Goal: Transaction & Acquisition: Purchase product/service

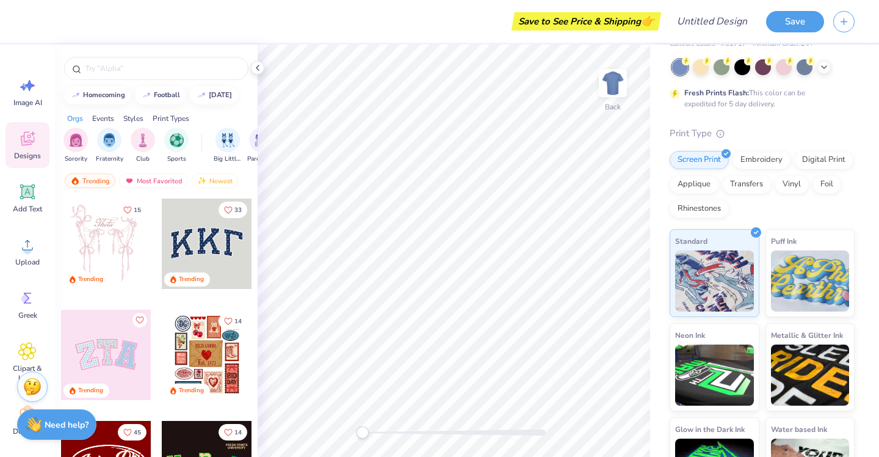
scroll to position [66, 0]
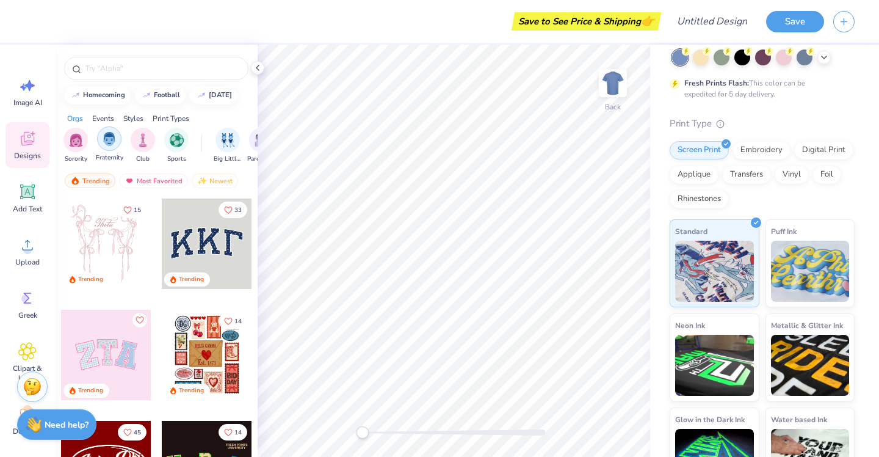
click at [113, 139] on img "filter for Fraternity" at bounding box center [109, 139] width 13 height 14
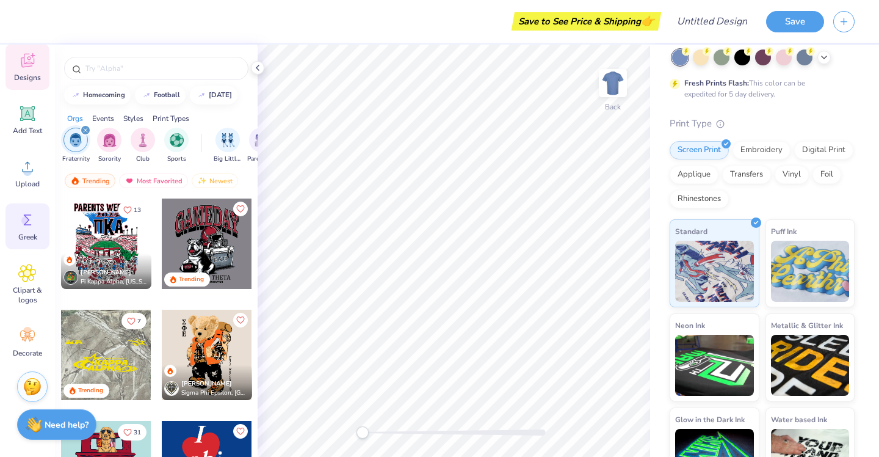
scroll to position [0, 0]
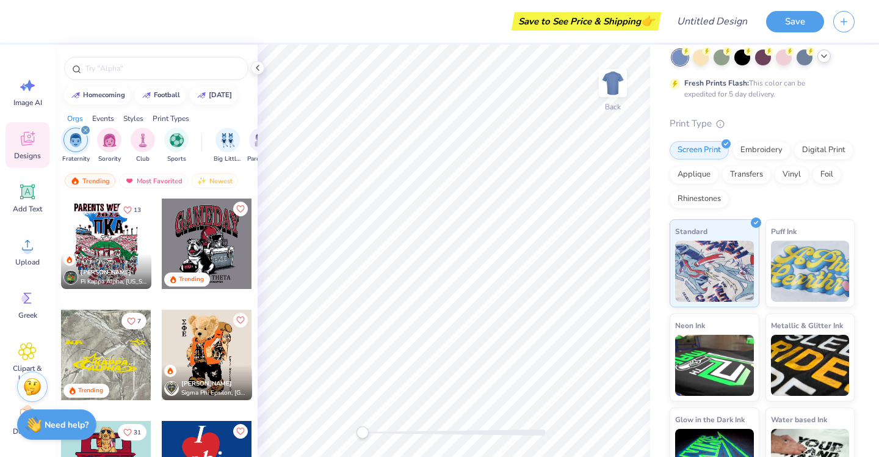
click at [821, 51] on div at bounding box center [824, 55] width 13 height 13
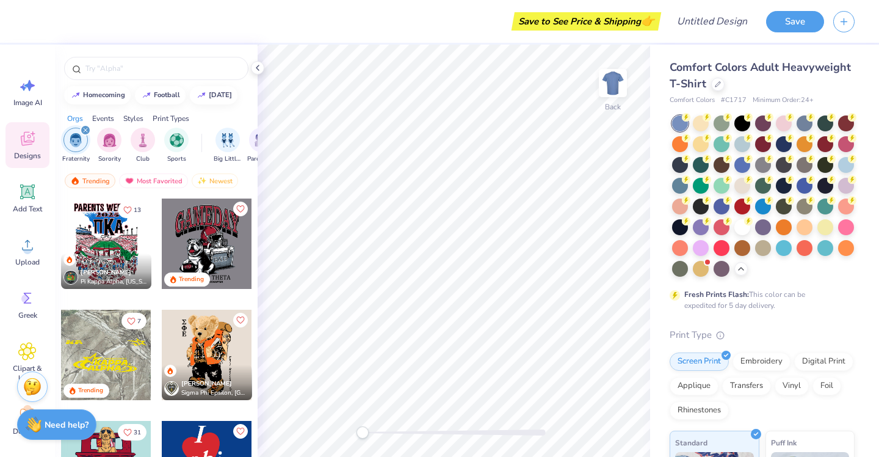
click at [20, 140] on icon at bounding box center [27, 138] width 18 height 18
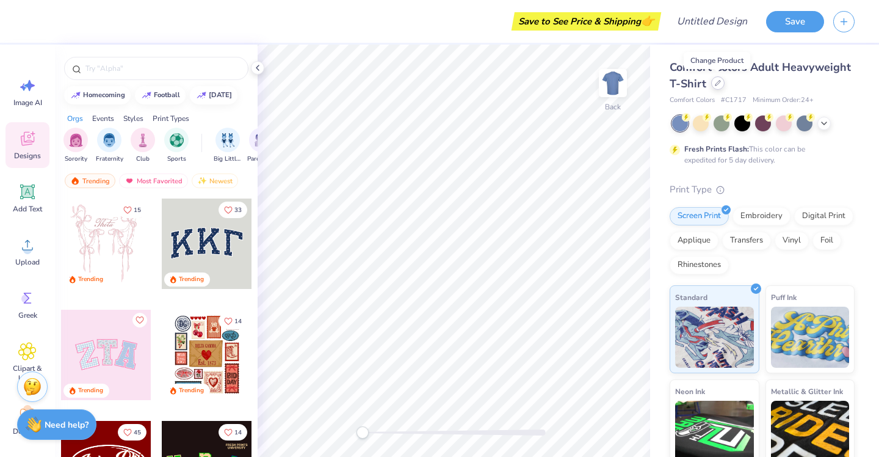
click at [718, 86] on div at bounding box center [717, 82] width 13 height 13
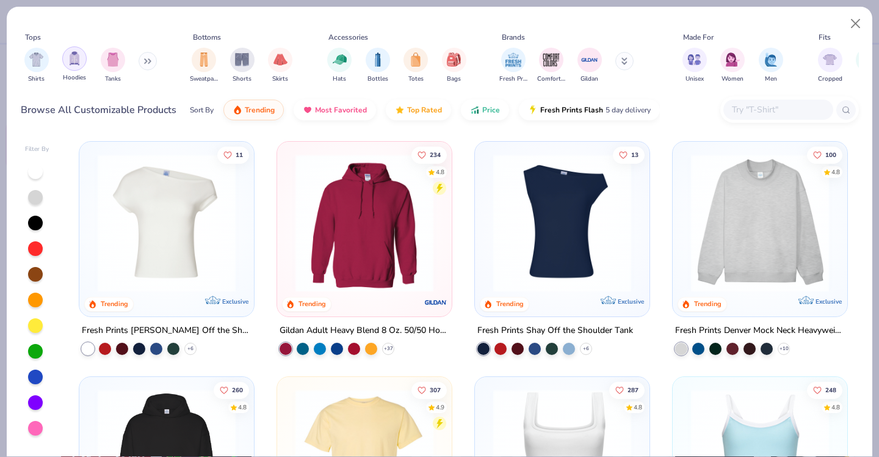
click at [80, 64] on img "filter for Hoodies" at bounding box center [74, 58] width 13 height 14
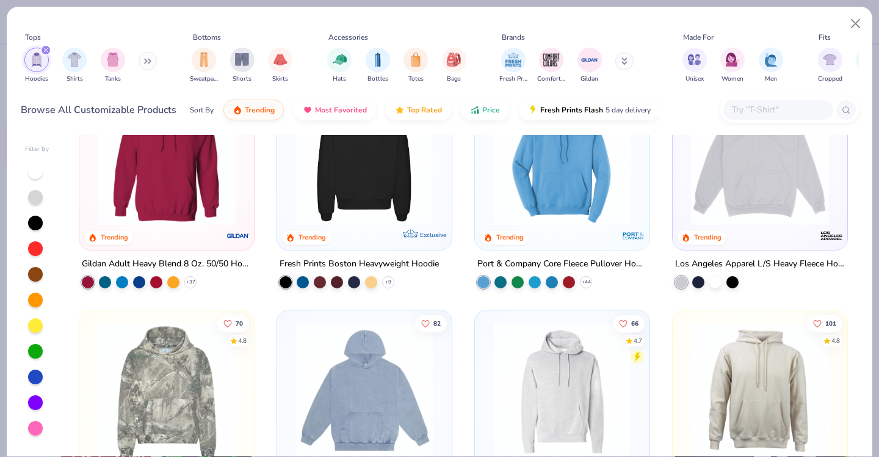
scroll to position [14, 0]
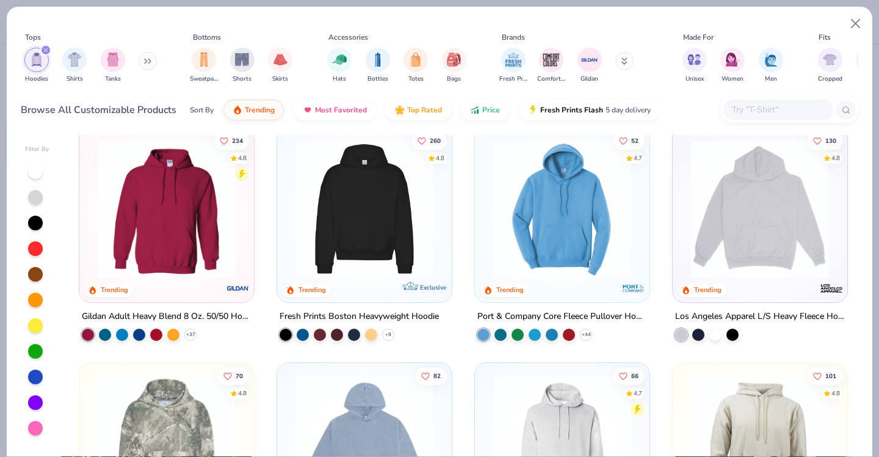
click at [379, 244] on img at bounding box center [364, 209] width 150 height 138
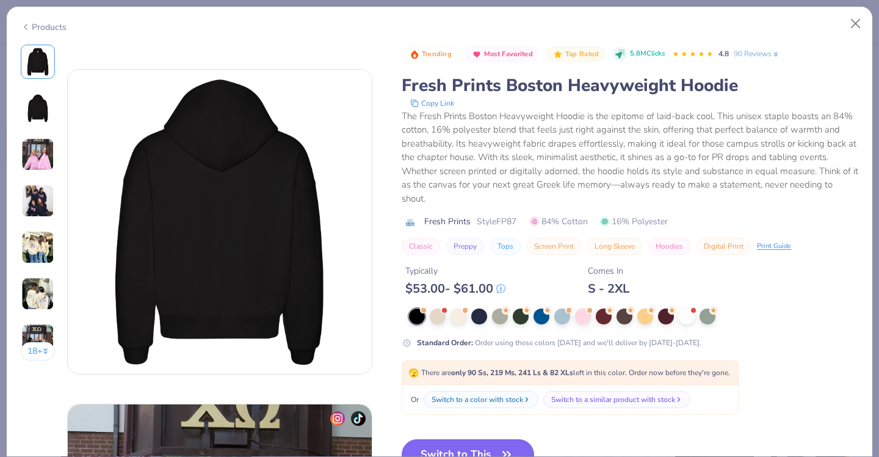
scroll to position [314, 0]
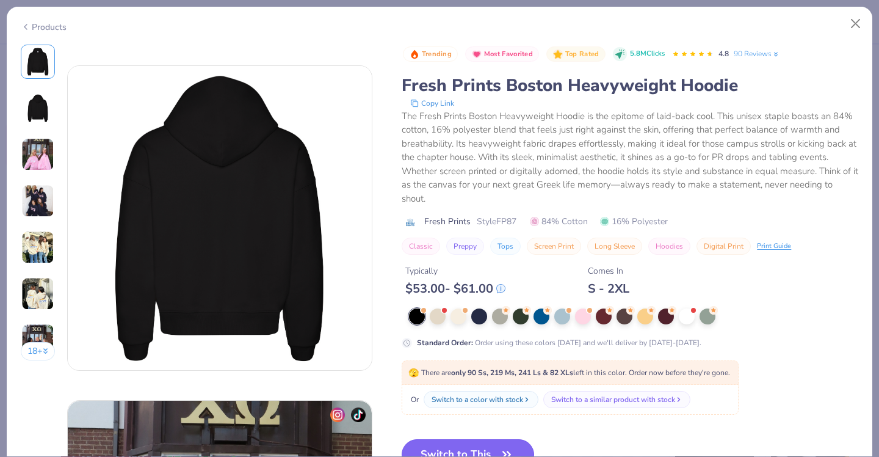
click at [470, 443] on button "Switch to This" at bounding box center [468, 454] width 133 height 31
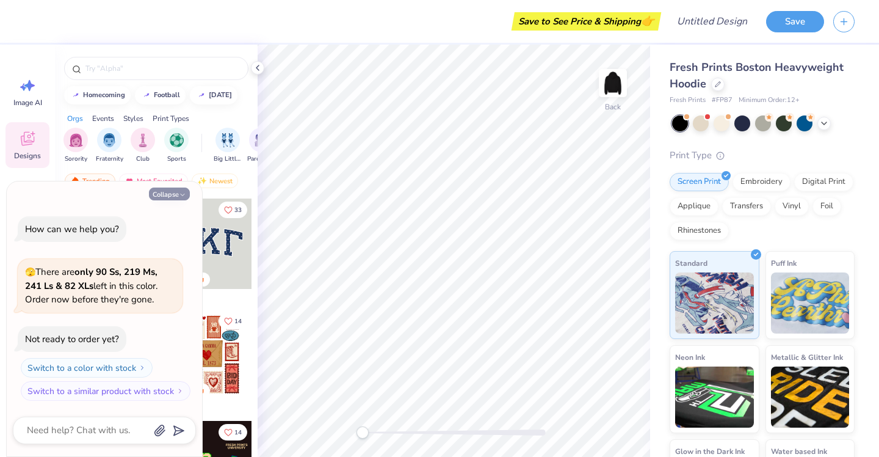
click at [181, 192] on icon "button" at bounding box center [182, 194] width 7 height 7
type textarea "x"
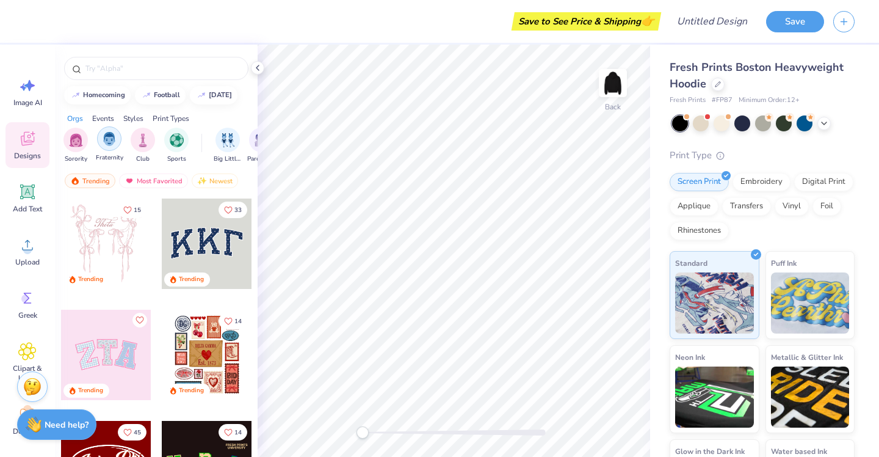
click at [113, 137] on img "filter for Fraternity" at bounding box center [109, 139] width 13 height 14
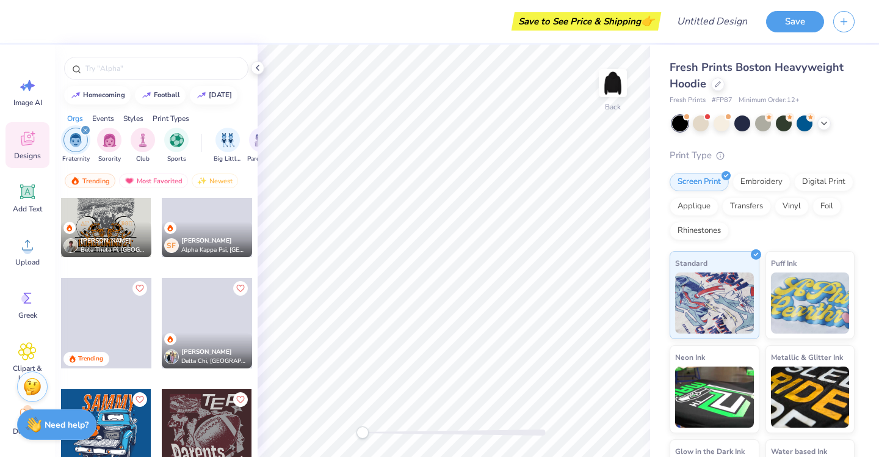
scroll to position [926, 0]
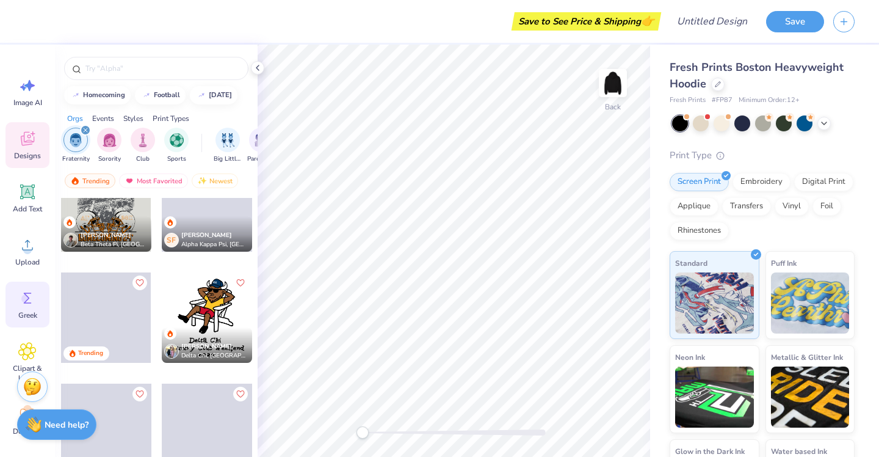
click at [25, 300] on circle at bounding box center [25, 298] width 9 height 9
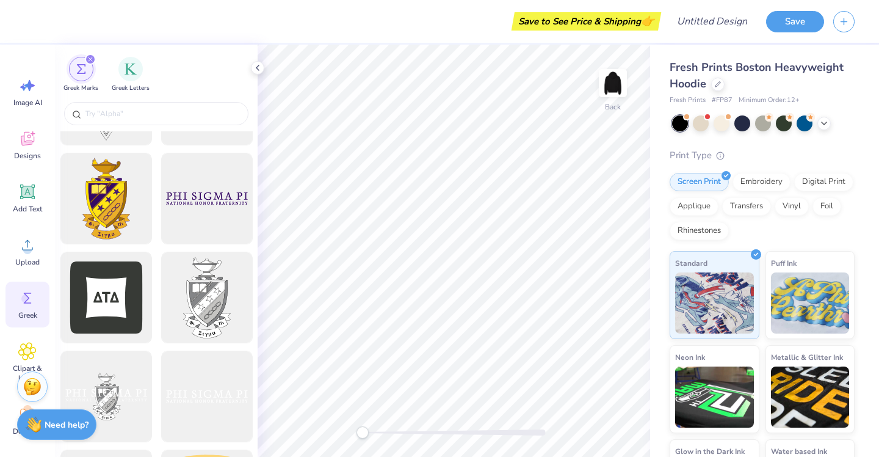
scroll to position [385, 0]
